Goal: Task Accomplishment & Management: Manage account settings

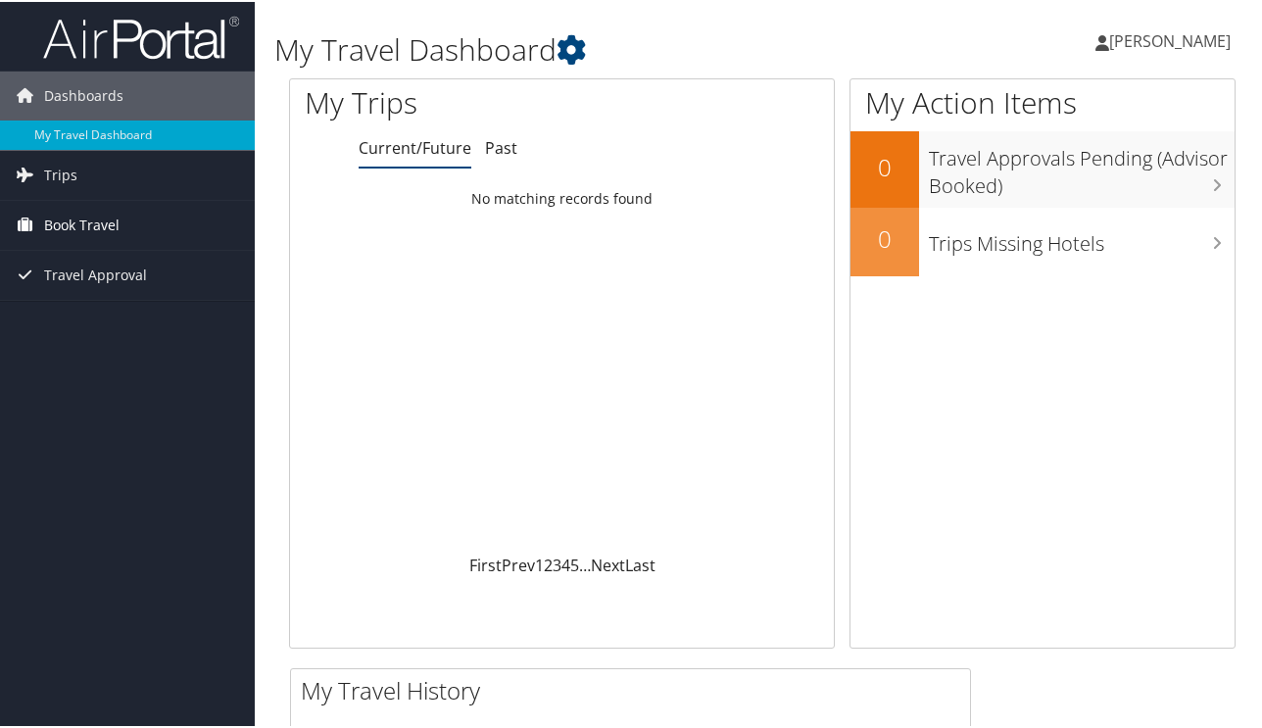
click at [96, 228] on span "Book Travel" at bounding box center [81, 223] width 75 height 49
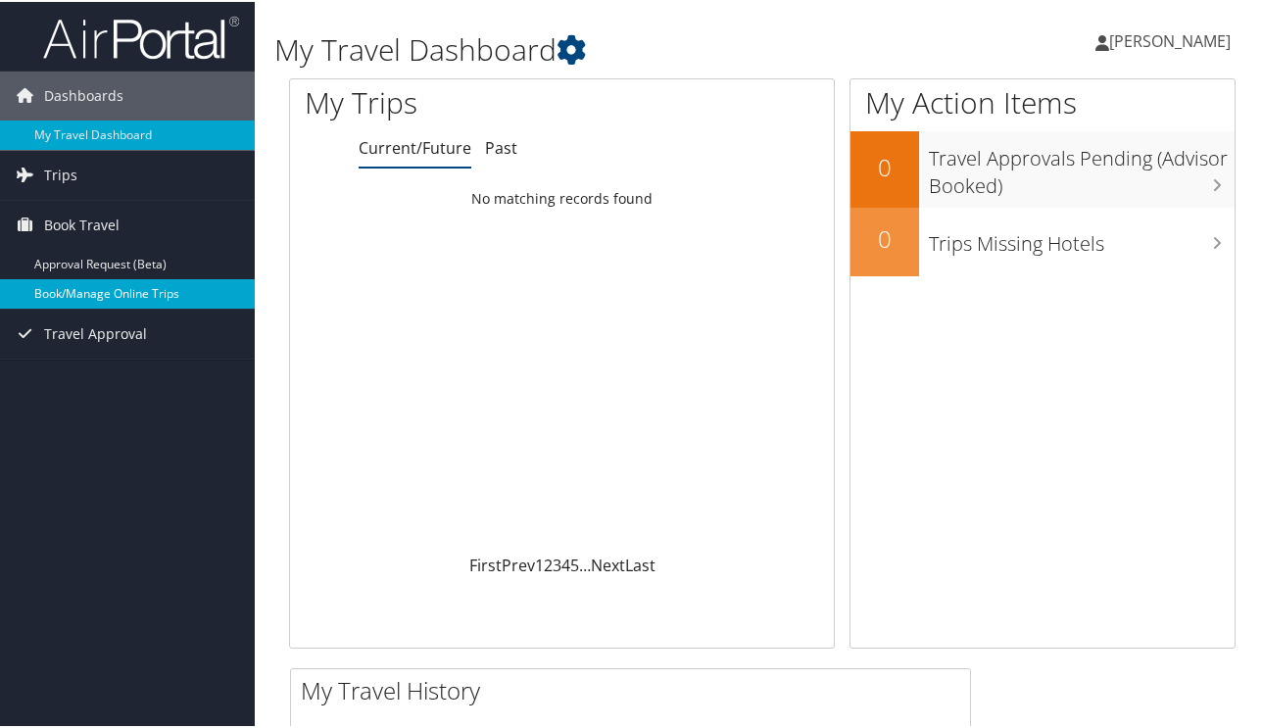
click at [87, 296] on link "Book/Manage Online Trips" at bounding box center [127, 291] width 255 height 29
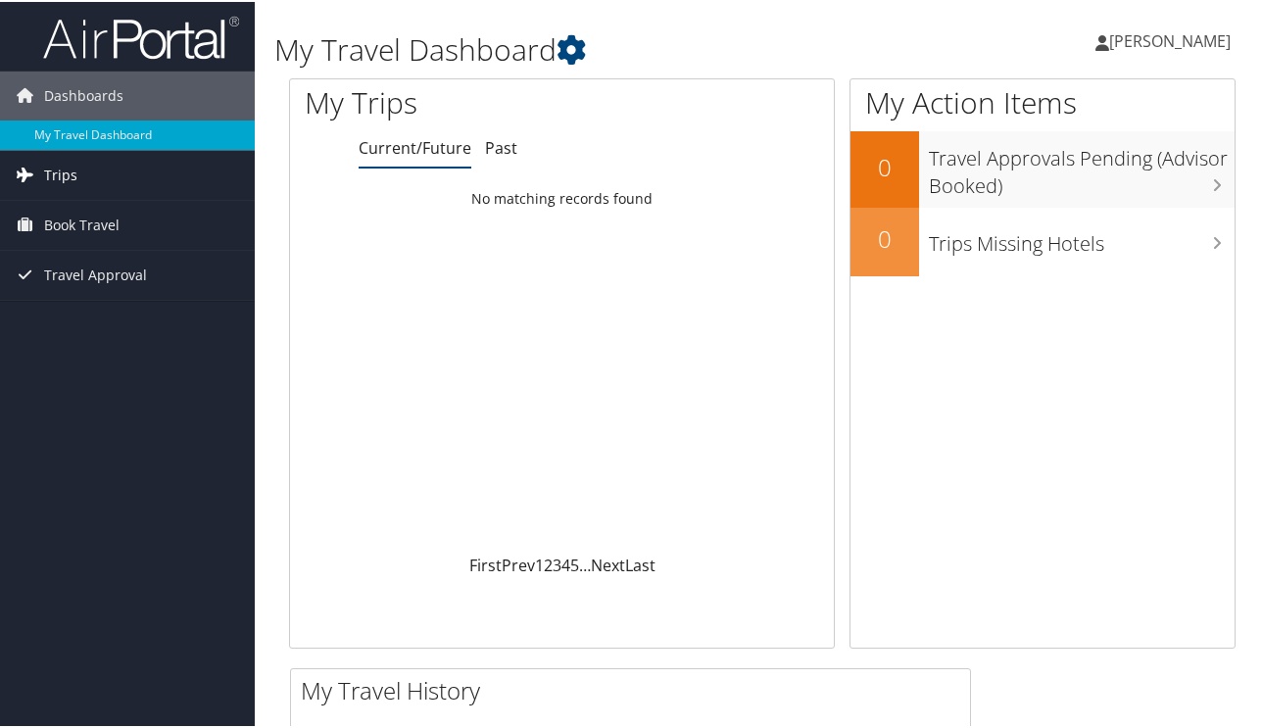
click at [67, 173] on span "Trips" at bounding box center [60, 173] width 33 height 49
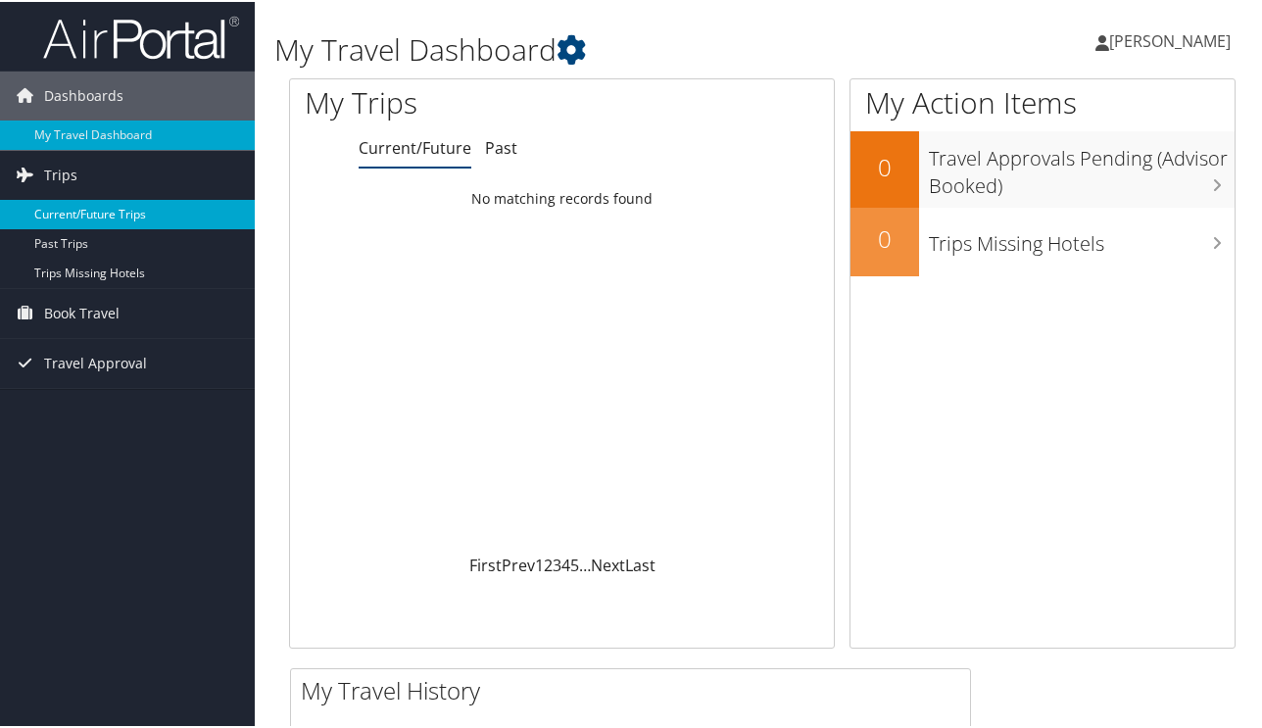
click at [77, 215] on link "Current/Future Trips" at bounding box center [127, 212] width 255 height 29
